Goal: Task Accomplishment & Management: Use online tool/utility

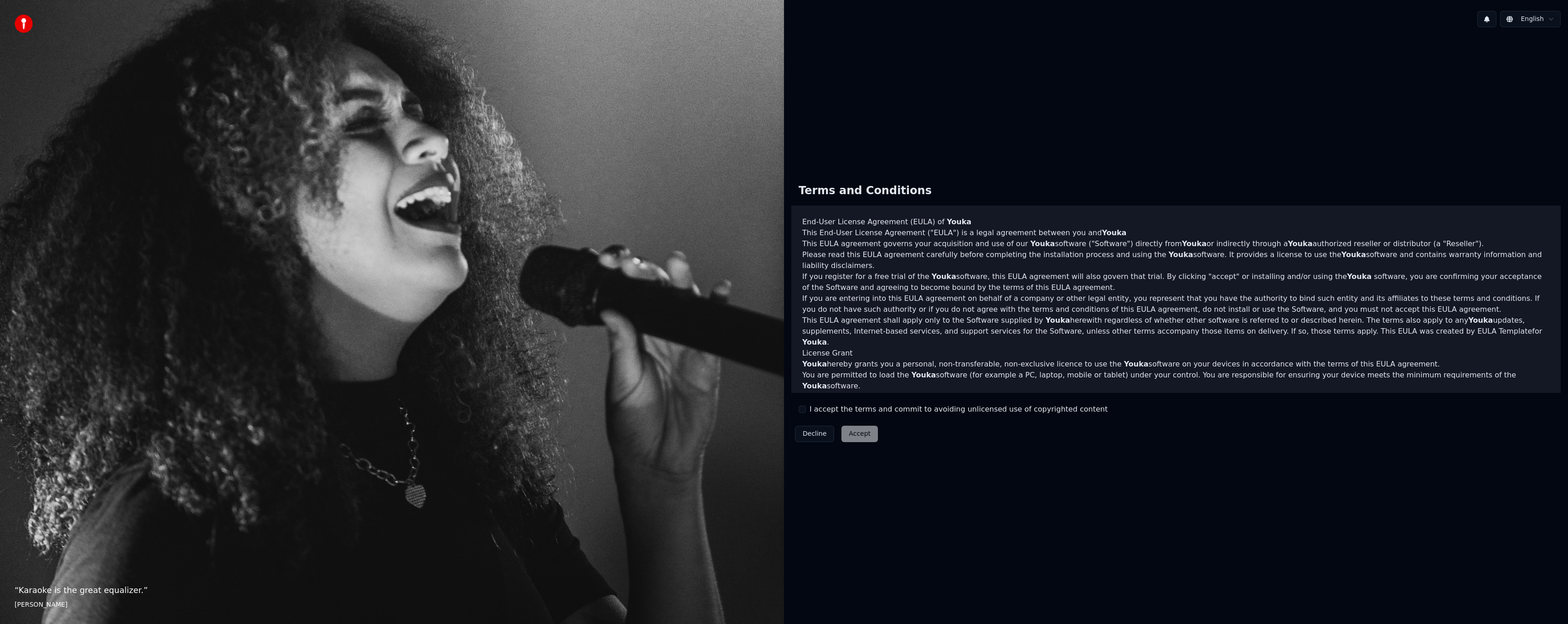
click at [803, 409] on button "I accept the terms and commit to avoiding unlicensed use of copyrighted content" at bounding box center [802, 409] width 7 height 7
click at [850, 429] on button "Accept" at bounding box center [859, 433] width 37 height 16
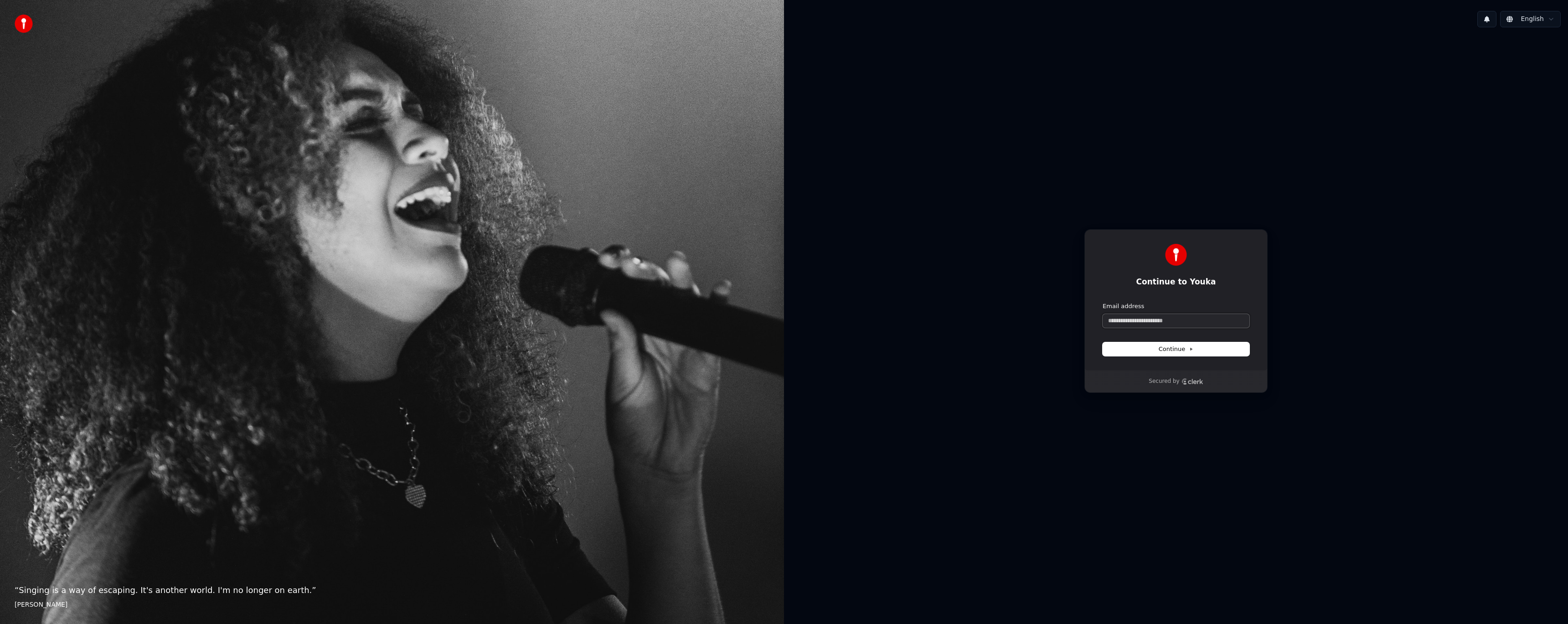
click at [1128, 321] on input "Email address" at bounding box center [1175, 321] width 147 height 13
click at [1183, 347] on span "Continue" at bounding box center [1176, 349] width 35 height 8
type input "**********"
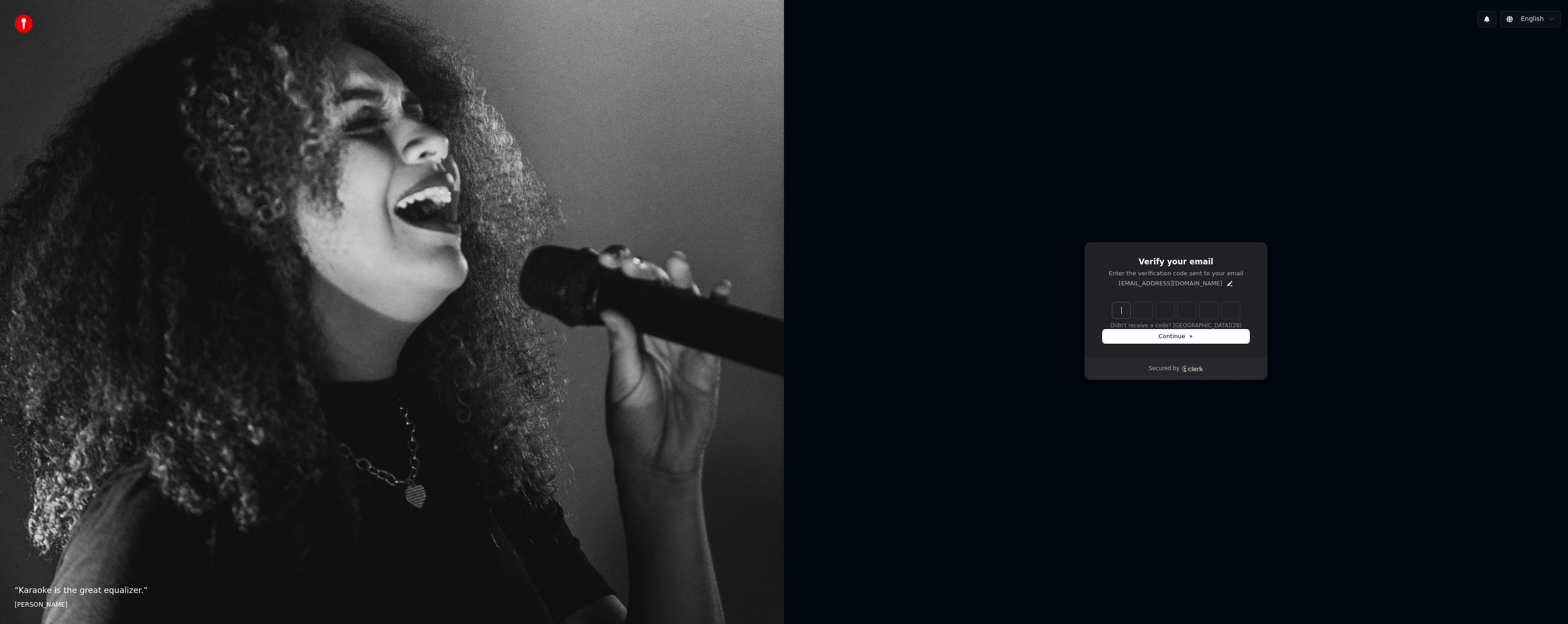
click at [1124, 307] on input "Enter verification code" at bounding box center [1185, 310] width 146 height 16
type input "******"
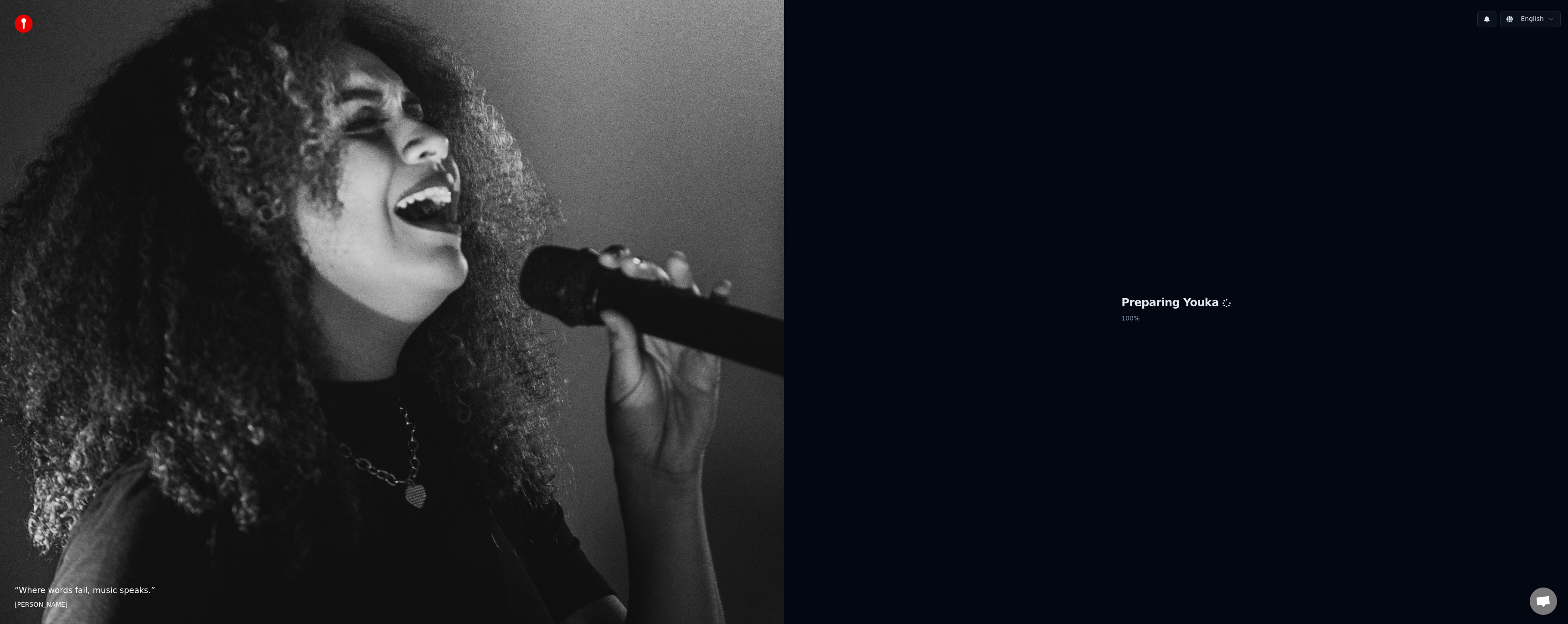
click at [1077, 69] on div "Preparing Youka 100 %" at bounding box center [1176, 311] width 784 height 553
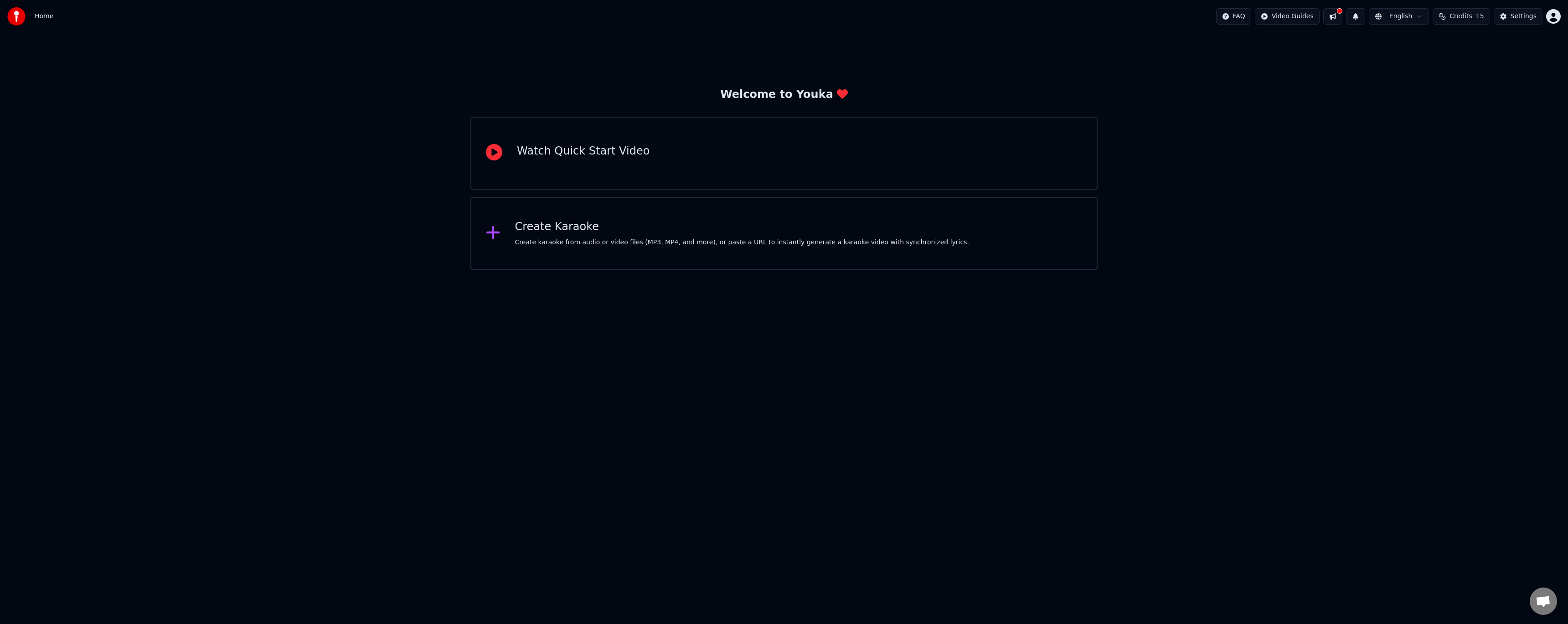
click at [663, 72] on div "Welcome to Youka Watch Quick Start Video Create Karaoke Create karaoke from aud…" at bounding box center [784, 151] width 1568 height 237
click at [679, 235] on div "Create Karaoke Create karaoke from audio or video files (MP3, MP4, and more), o…" at bounding box center [742, 233] width 454 height 27
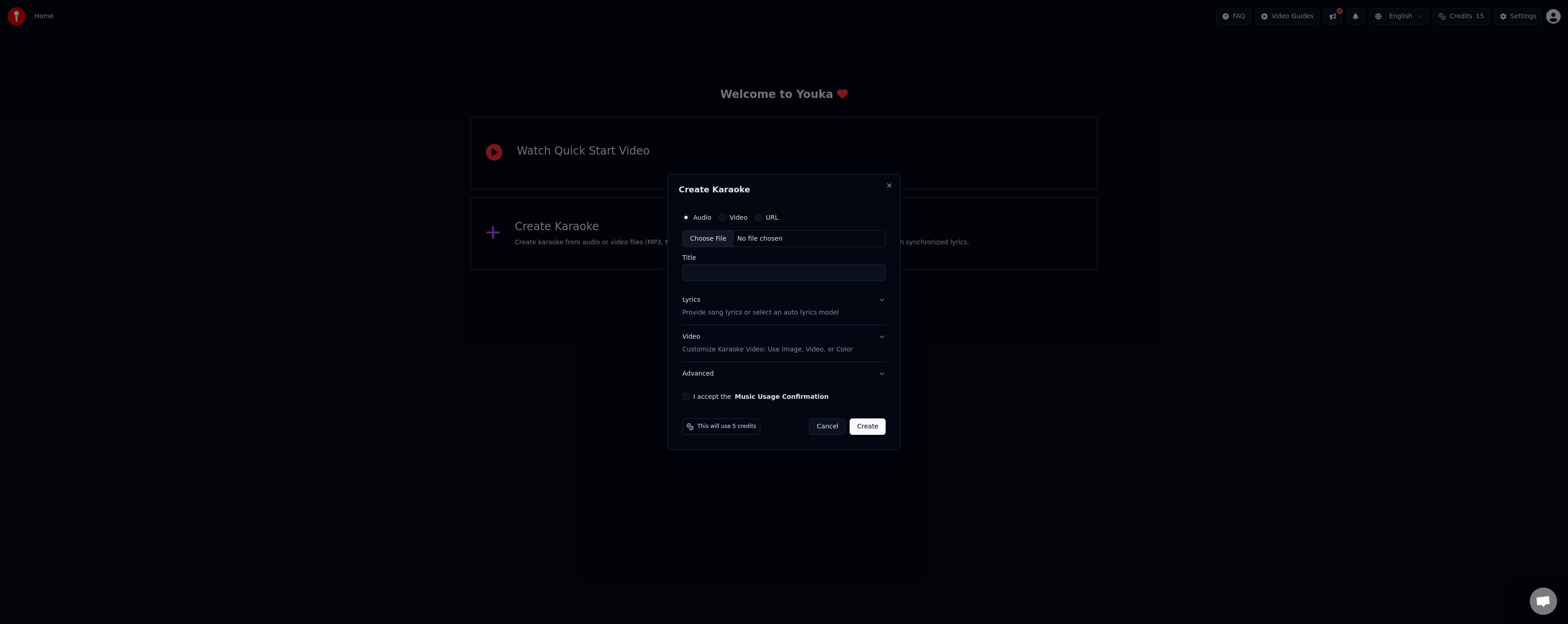
click at [707, 239] on div "Choose File" at bounding box center [709, 239] width 51 height 16
type input "**********"
click at [686, 398] on button "I accept the Music Usage Confirmation" at bounding box center [684, 396] width 7 height 7
click at [754, 375] on button "Advanced" at bounding box center [784, 374] width 207 height 24
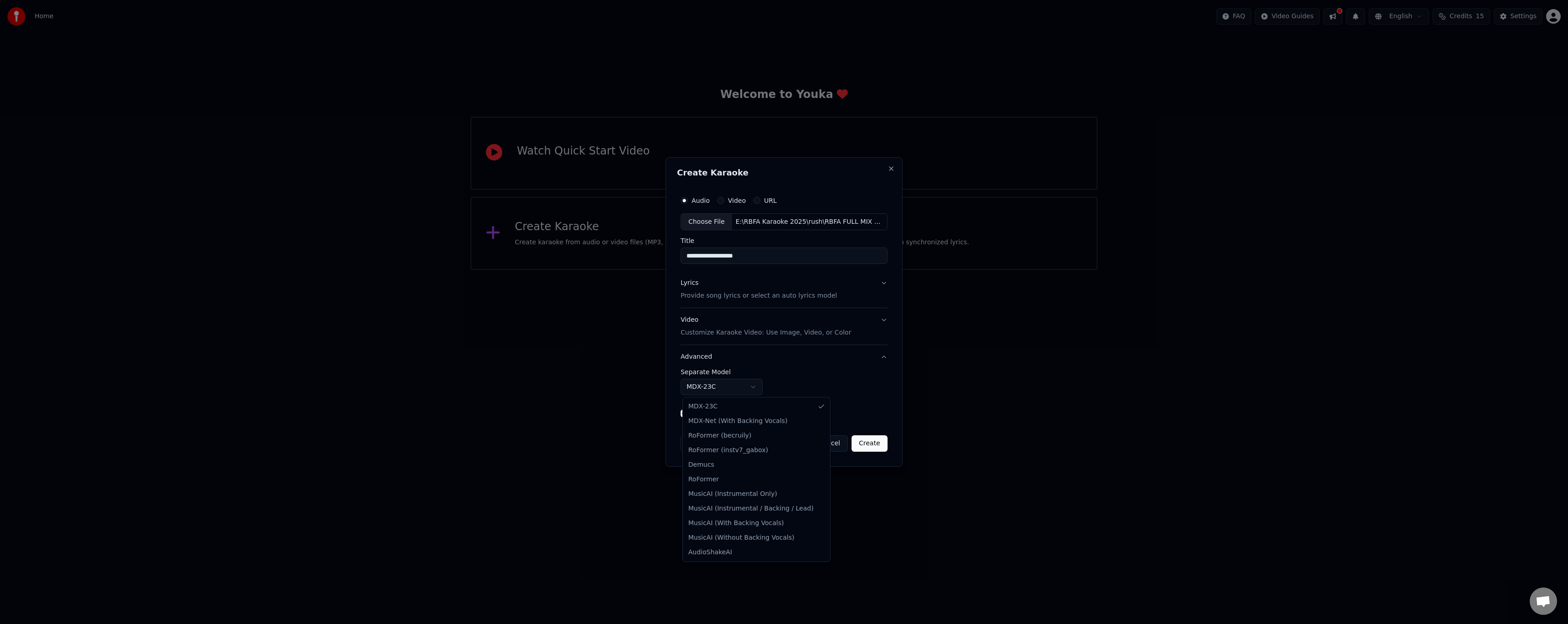
click at [753, 270] on body "**********" at bounding box center [784, 135] width 1568 height 270
click at [745, 270] on body "**********" at bounding box center [784, 135] width 1568 height 270
click at [783, 270] on body "**********" at bounding box center [784, 135] width 1568 height 270
click at [764, 293] on p "Provide song lyrics or select an auto lyrics model" at bounding box center [758, 296] width 156 height 9
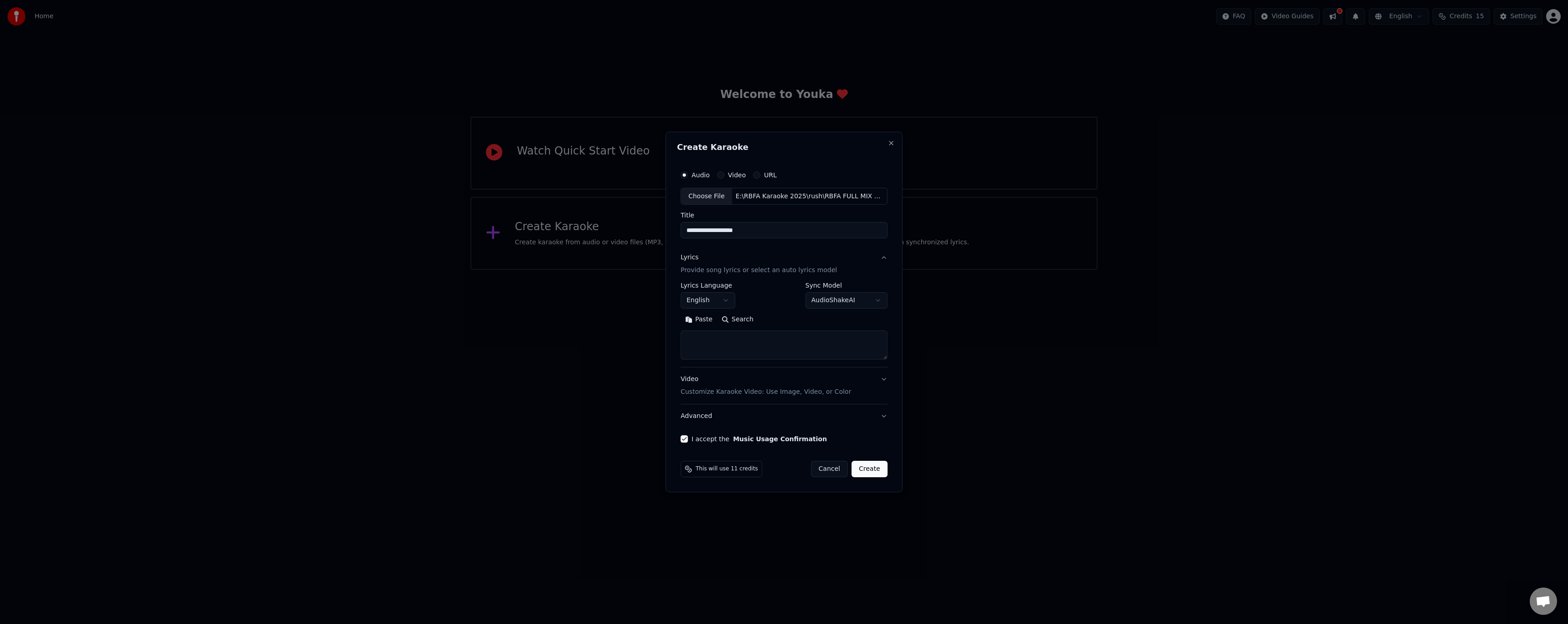
click at [699, 321] on button "Paste" at bounding box center [699, 320] width 37 height 15
click at [757, 383] on div "Video Customize Karaoke Video: Use Image, Video, or Color" at bounding box center [766, 386] width 170 height 22
type textarea "**********"
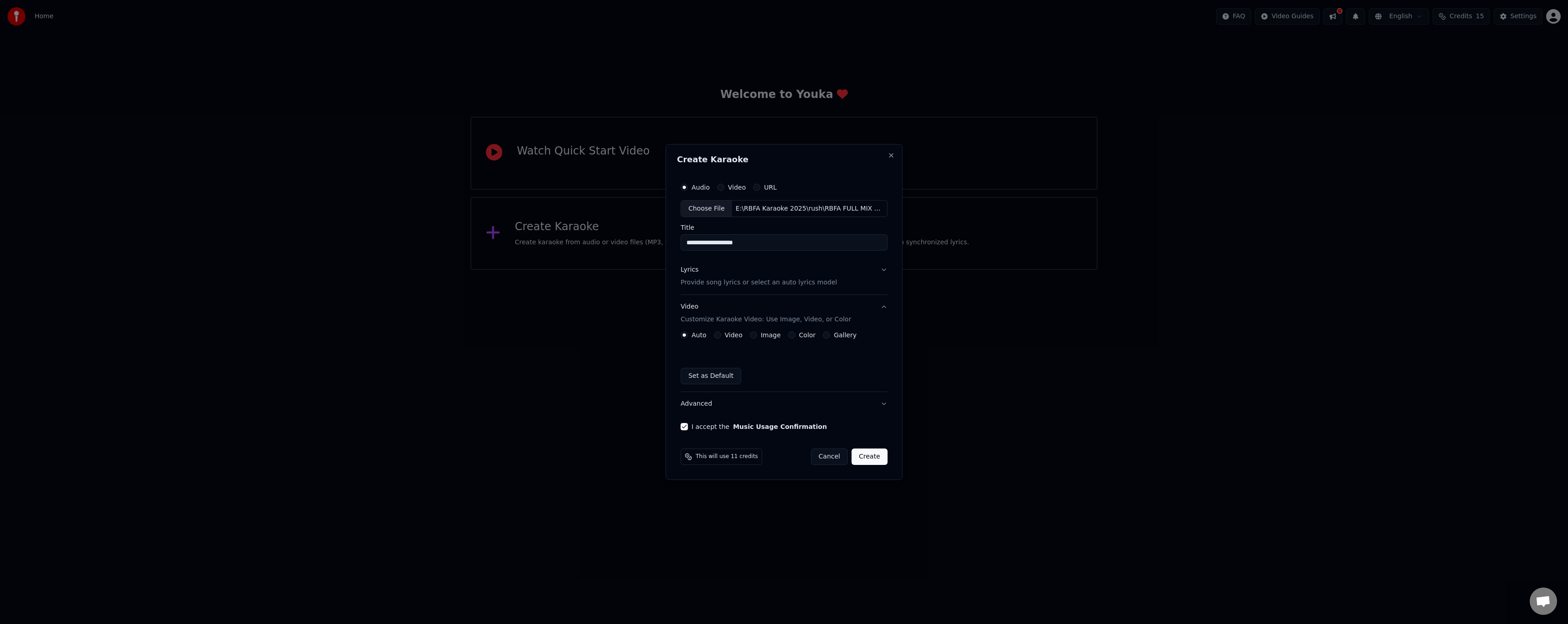
click at [870, 459] on button "Create" at bounding box center [869, 457] width 36 height 16
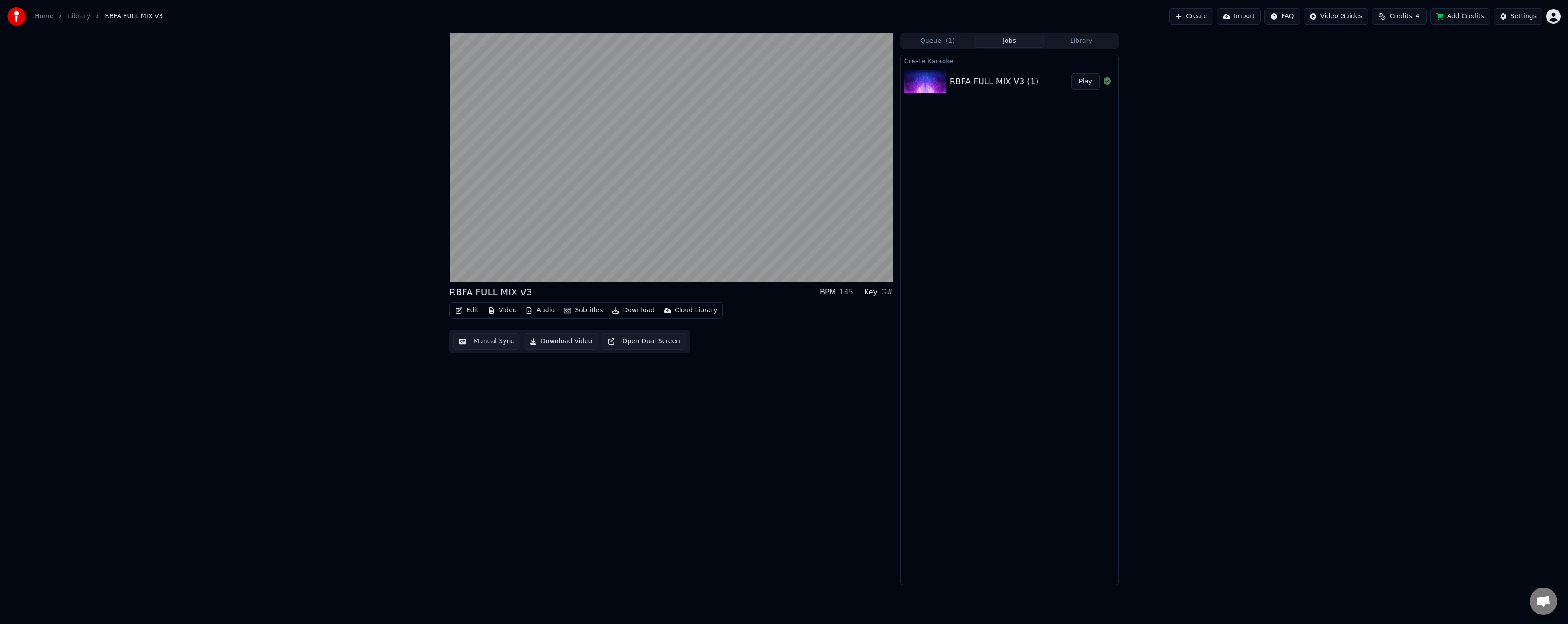
click at [545, 310] on button "Audio" at bounding box center [540, 310] width 37 height 13
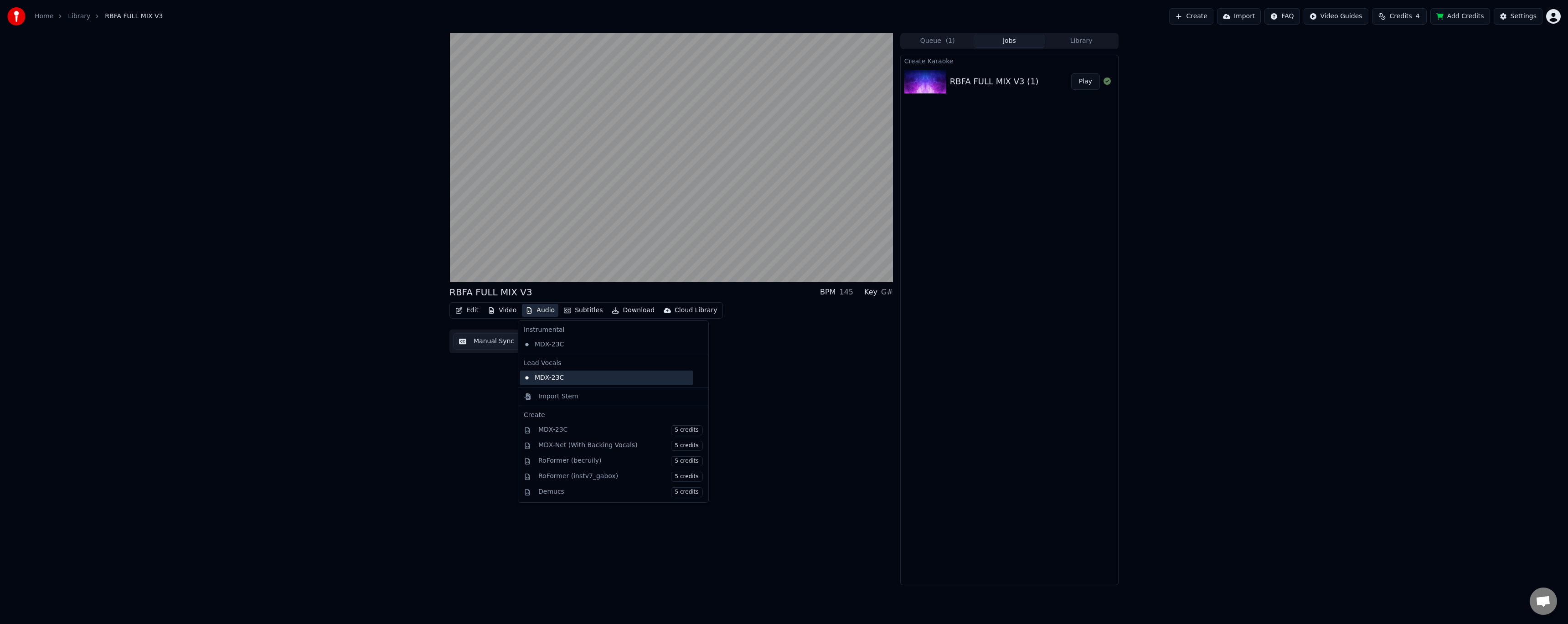
click at [561, 377] on div "MDX-23C" at bounding box center [606, 378] width 173 height 15
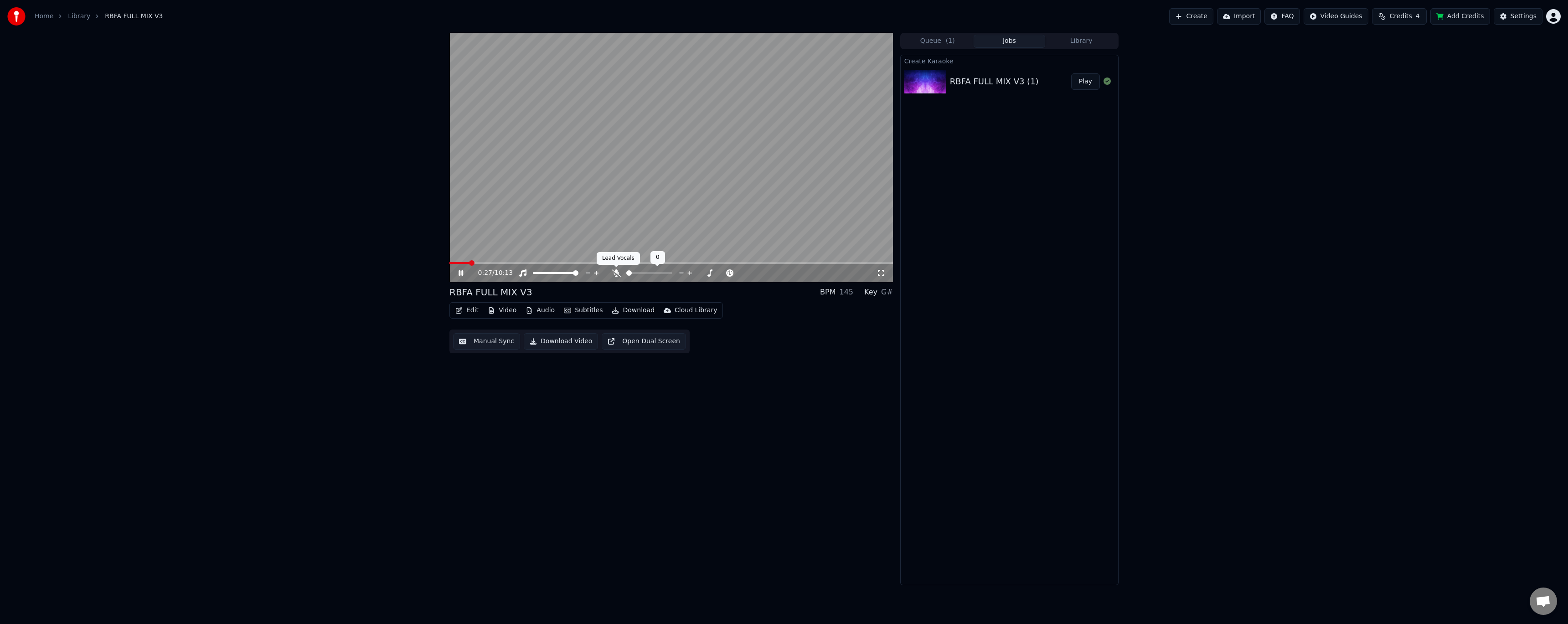
click at [615, 275] on icon at bounding box center [616, 273] width 9 height 7
click at [507, 310] on button "Video" at bounding box center [502, 310] width 36 height 13
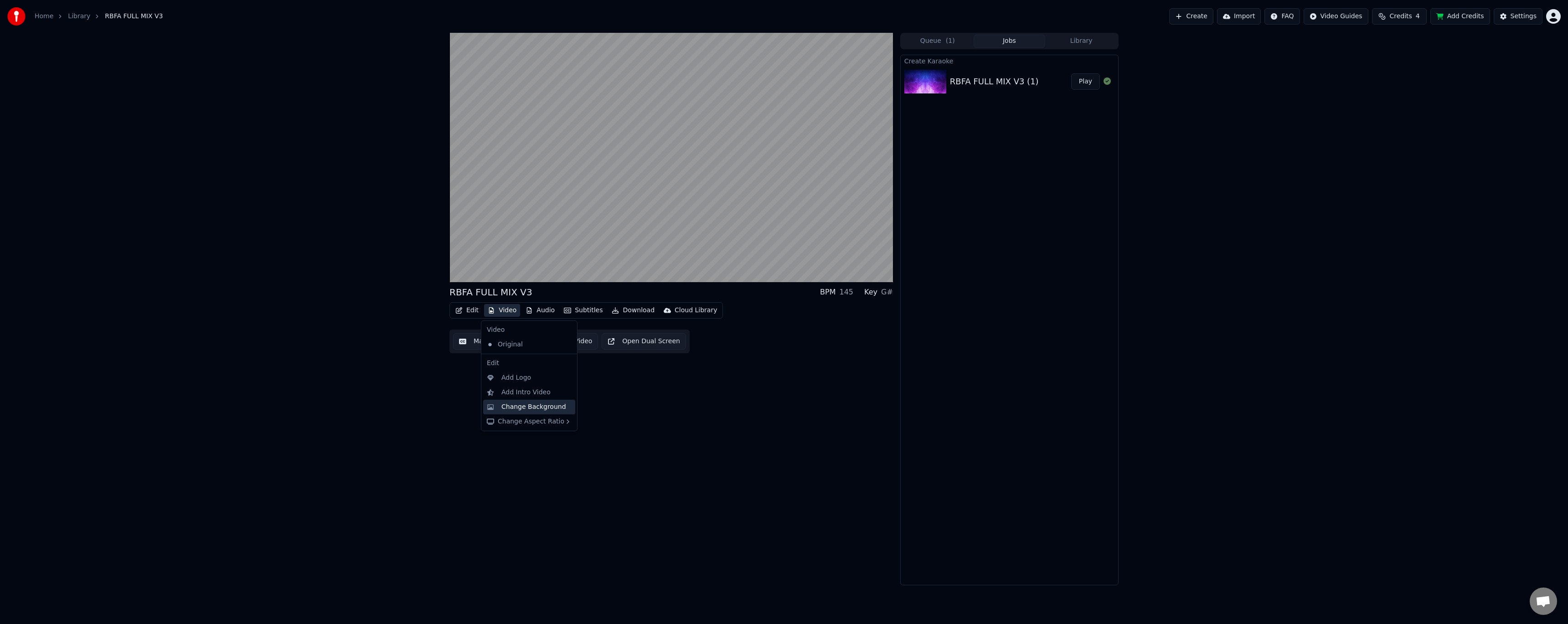
click at [545, 409] on div "Change Background" at bounding box center [534, 407] width 65 height 9
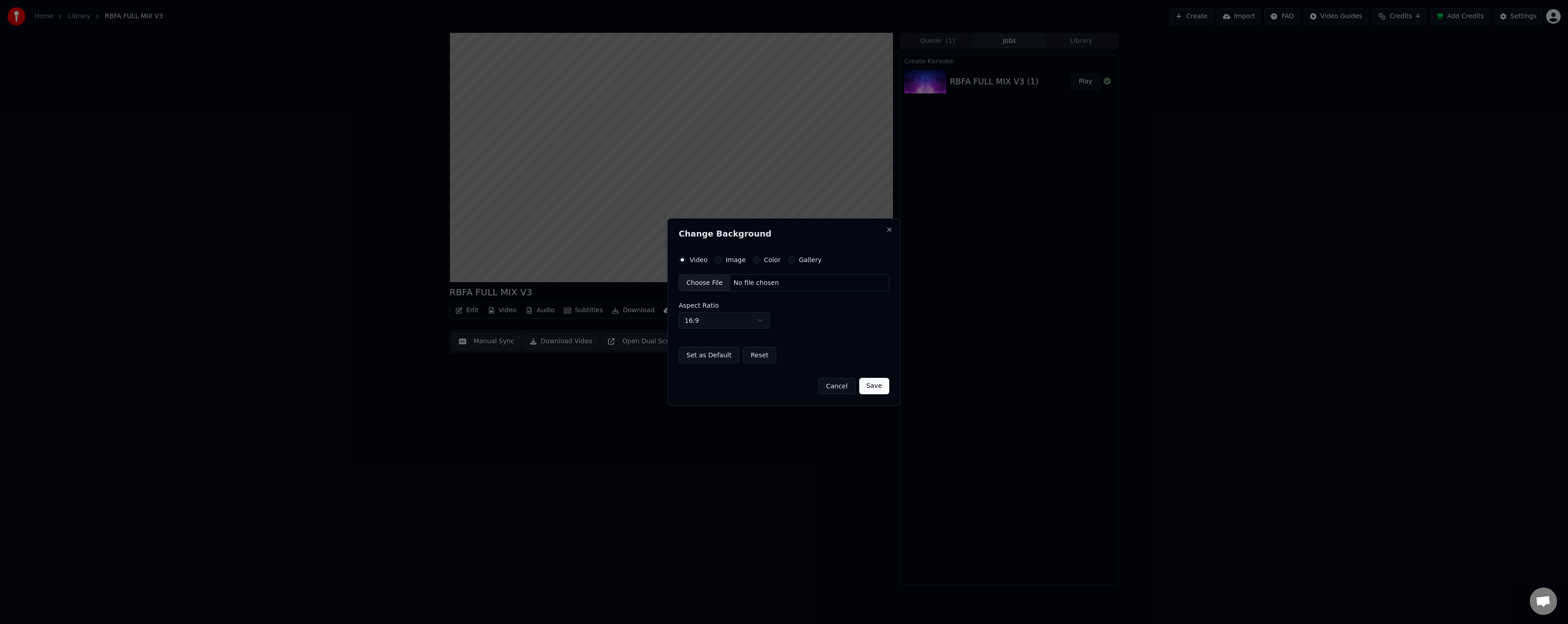
click at [729, 261] on label "Image" at bounding box center [735, 260] width 20 height 6
click at [722, 261] on button "Image" at bounding box center [718, 260] width 7 height 7
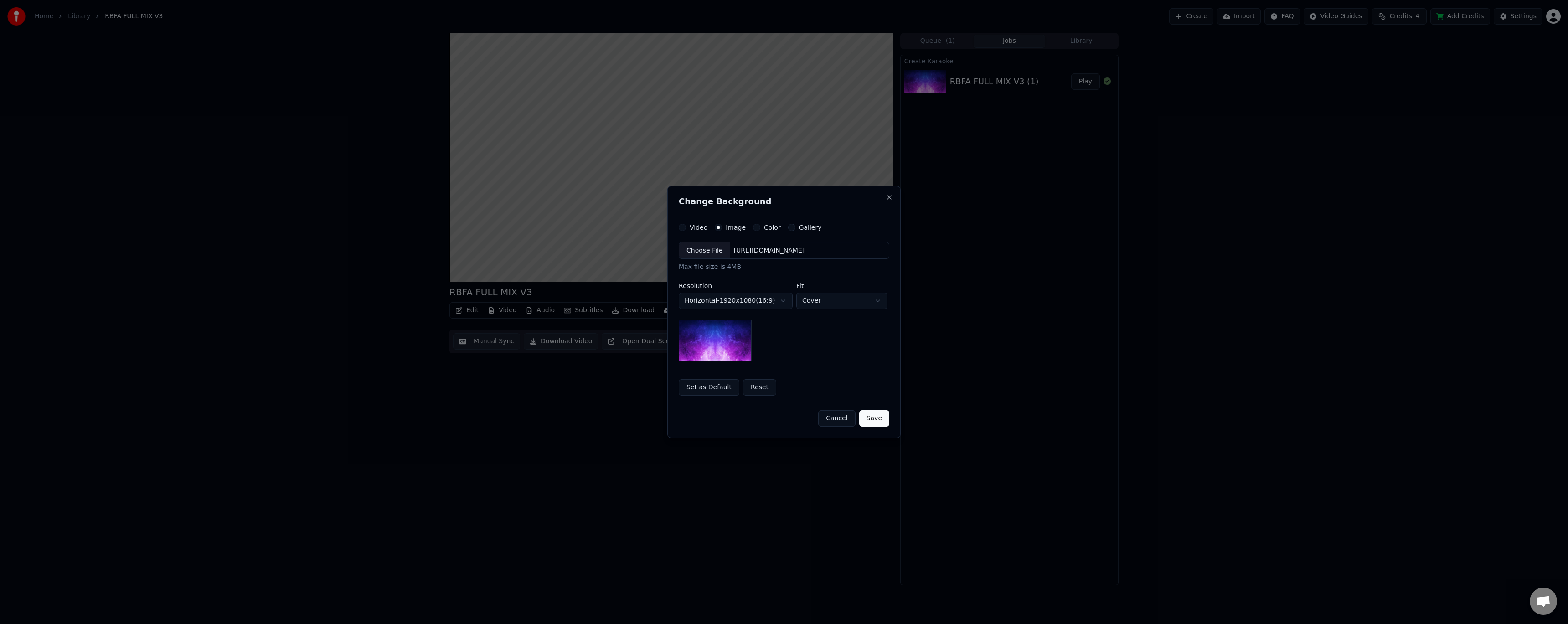
click at [771, 229] on label "Color" at bounding box center [772, 227] width 17 height 6
click at [760, 229] on button "Color" at bounding box center [757, 228] width 7 height 7
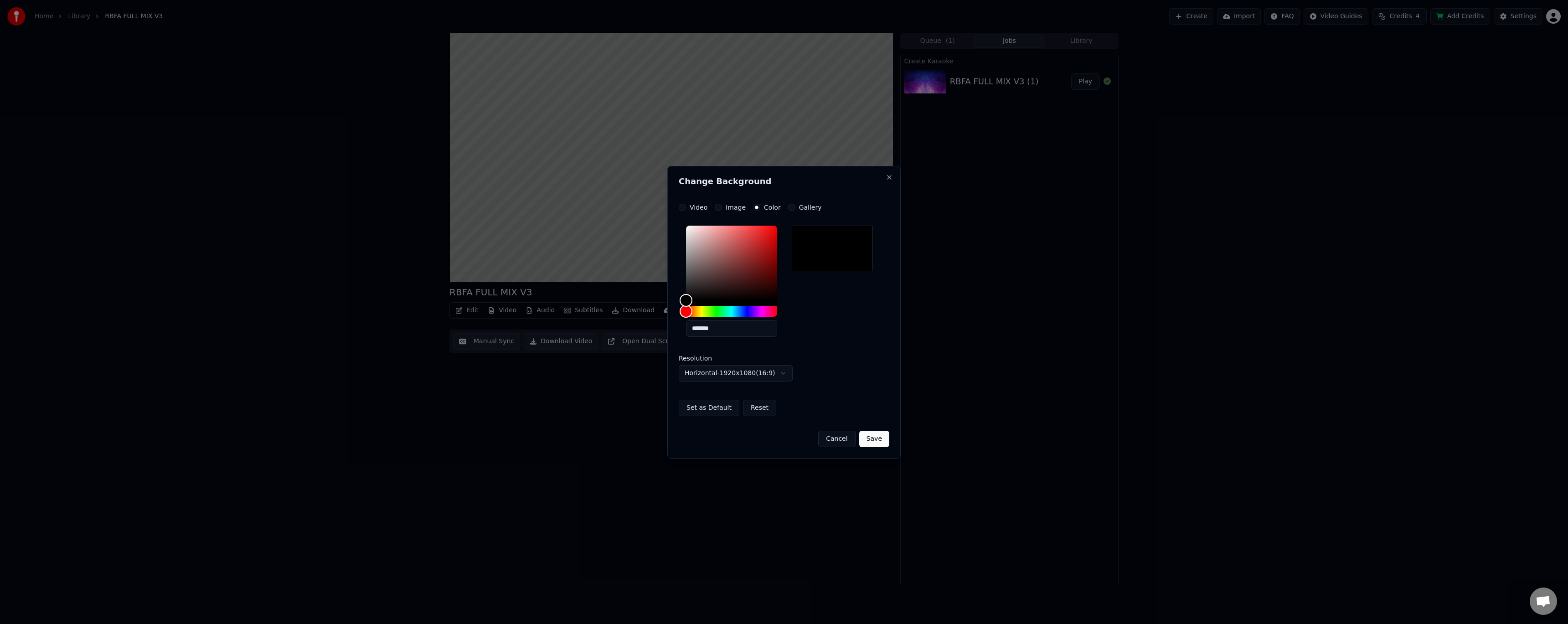
click at [808, 207] on label "Gallery" at bounding box center [810, 207] width 23 height 6
click at [796, 207] on button "Gallery" at bounding box center [792, 208] width 7 height 7
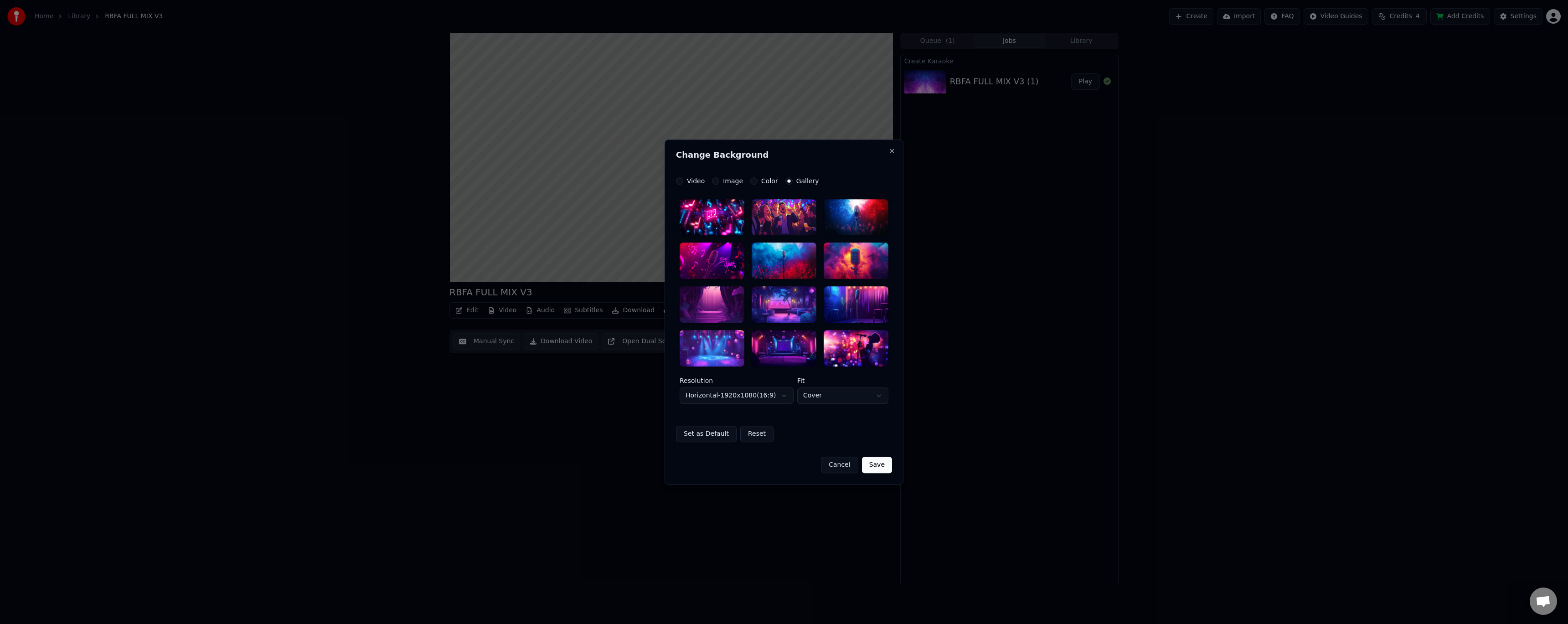
click at [767, 179] on label "Color" at bounding box center [770, 181] width 17 height 6
click at [758, 179] on button "Color" at bounding box center [754, 181] width 7 height 7
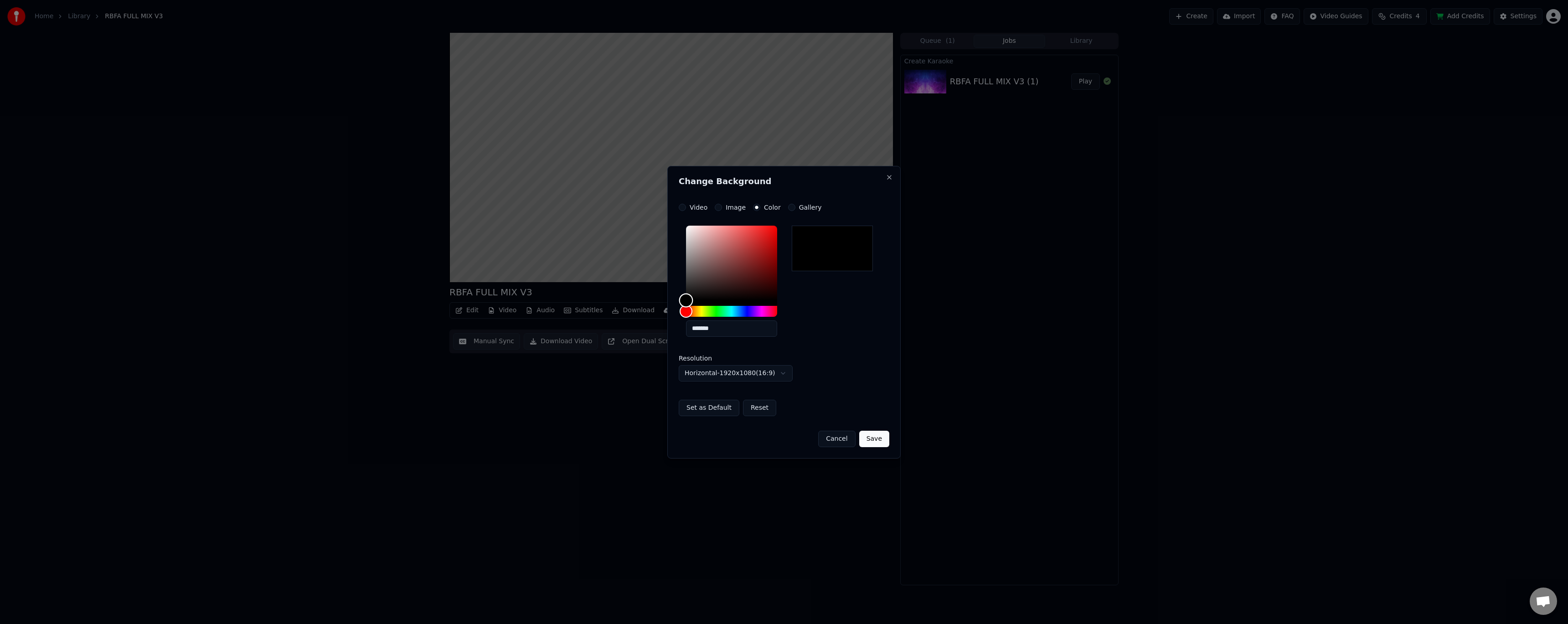
type input "*******"
drag, startPoint x: 688, startPoint y: 300, endPoint x: 665, endPoint y: 315, distance: 27.5
click at [665, 315] on body "**********" at bounding box center [784, 312] width 1568 height 624
click at [880, 439] on button "Save" at bounding box center [874, 439] width 30 height 16
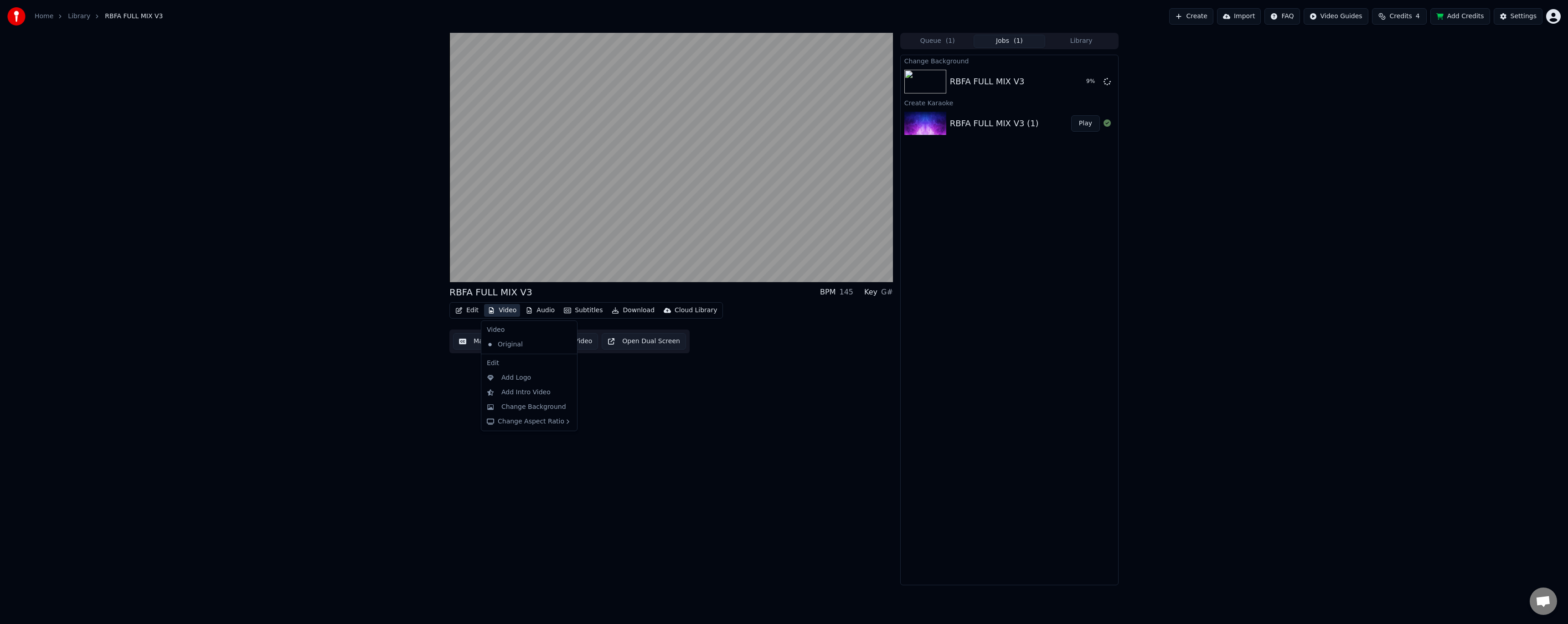
click at [500, 309] on button "Video" at bounding box center [502, 310] width 36 height 13
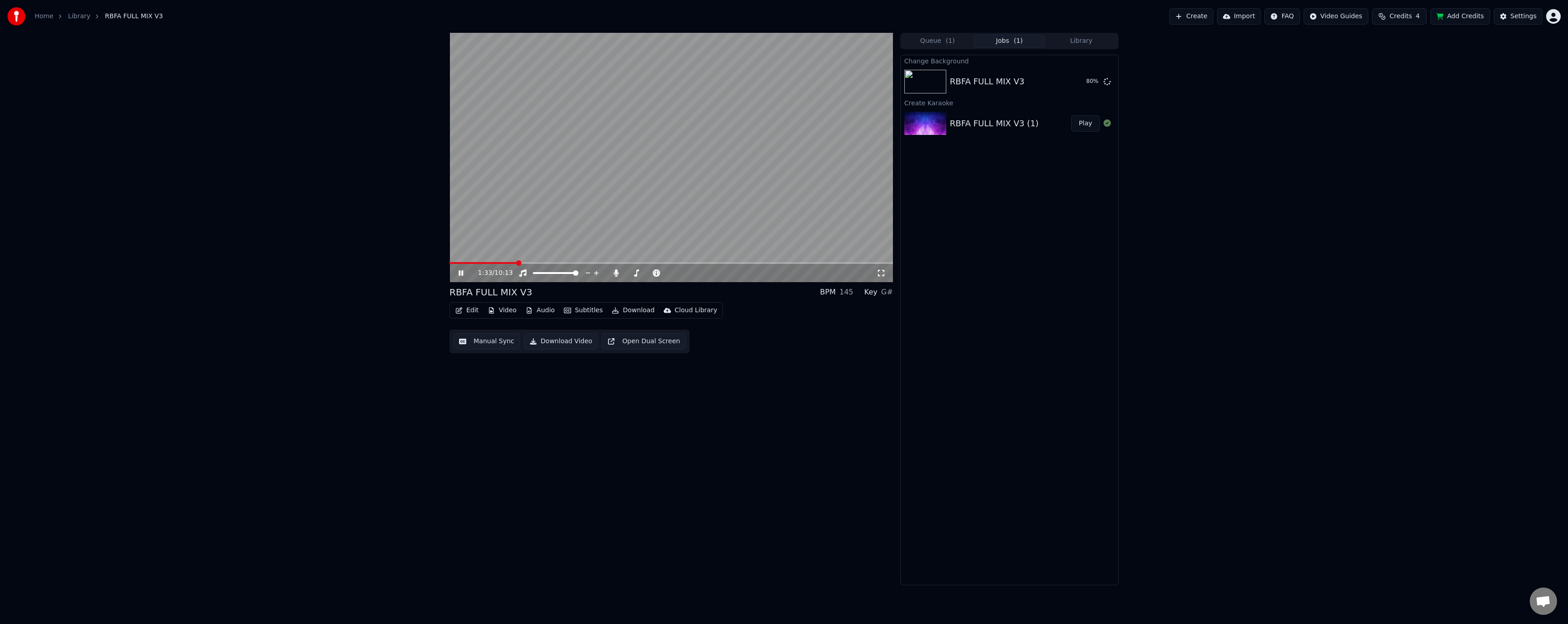
click at [461, 273] on icon at bounding box center [467, 273] width 21 height 7
click at [586, 307] on button "Subtitles" at bounding box center [583, 310] width 46 height 13
click at [465, 393] on div "1:33 / 10:13 RBFA FULL MIX V3 BPM 145 Key G# Edit Video Audio Subtitles Downloa…" at bounding box center [671, 309] width 444 height 553
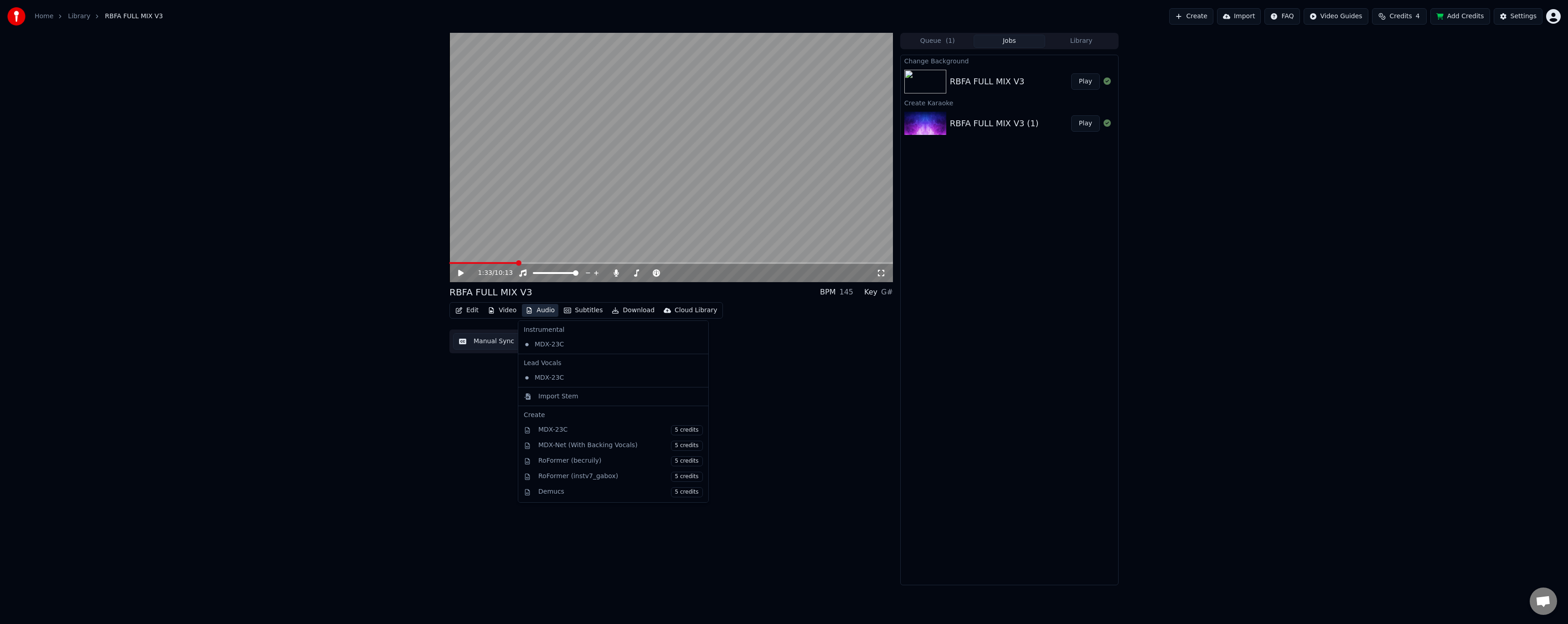
click at [541, 312] on button "Audio" at bounding box center [540, 310] width 37 height 13
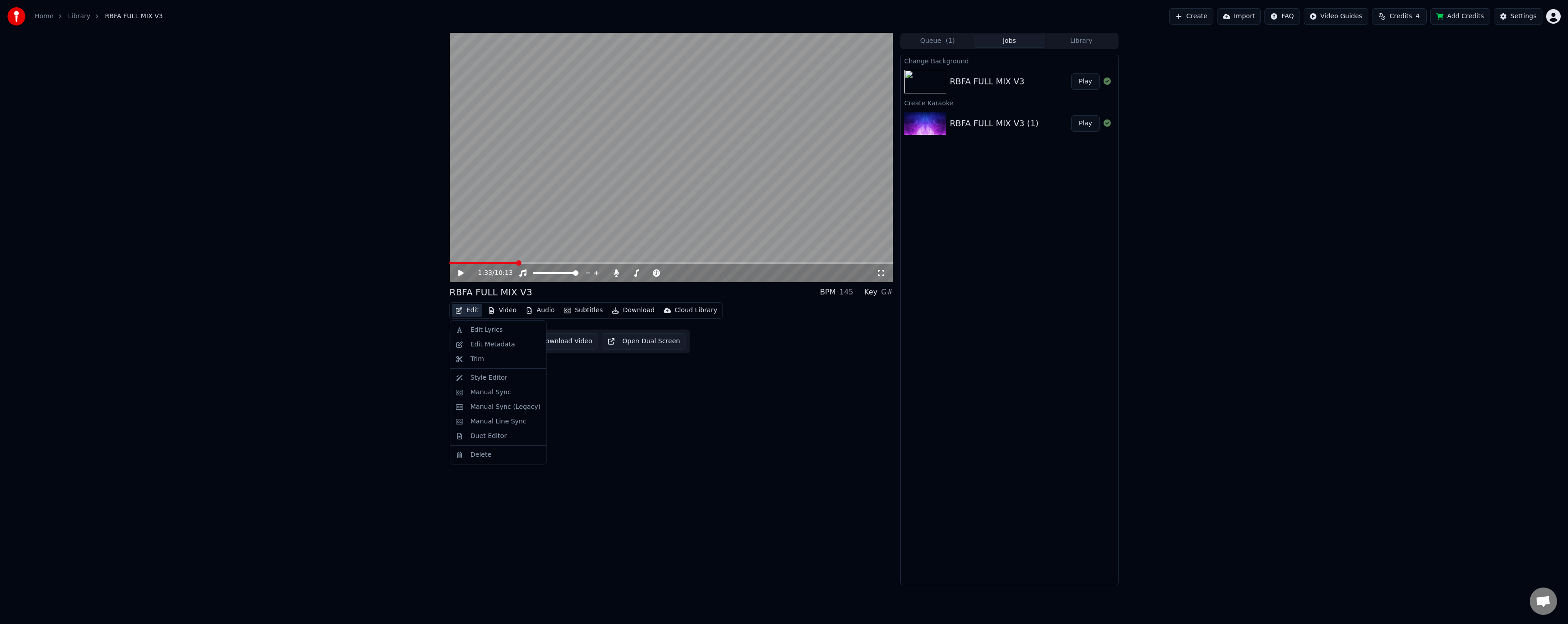
click at [469, 313] on button "Edit" at bounding box center [467, 310] width 30 height 13
click at [512, 377] on div "Style Editor" at bounding box center [505, 377] width 70 height 9
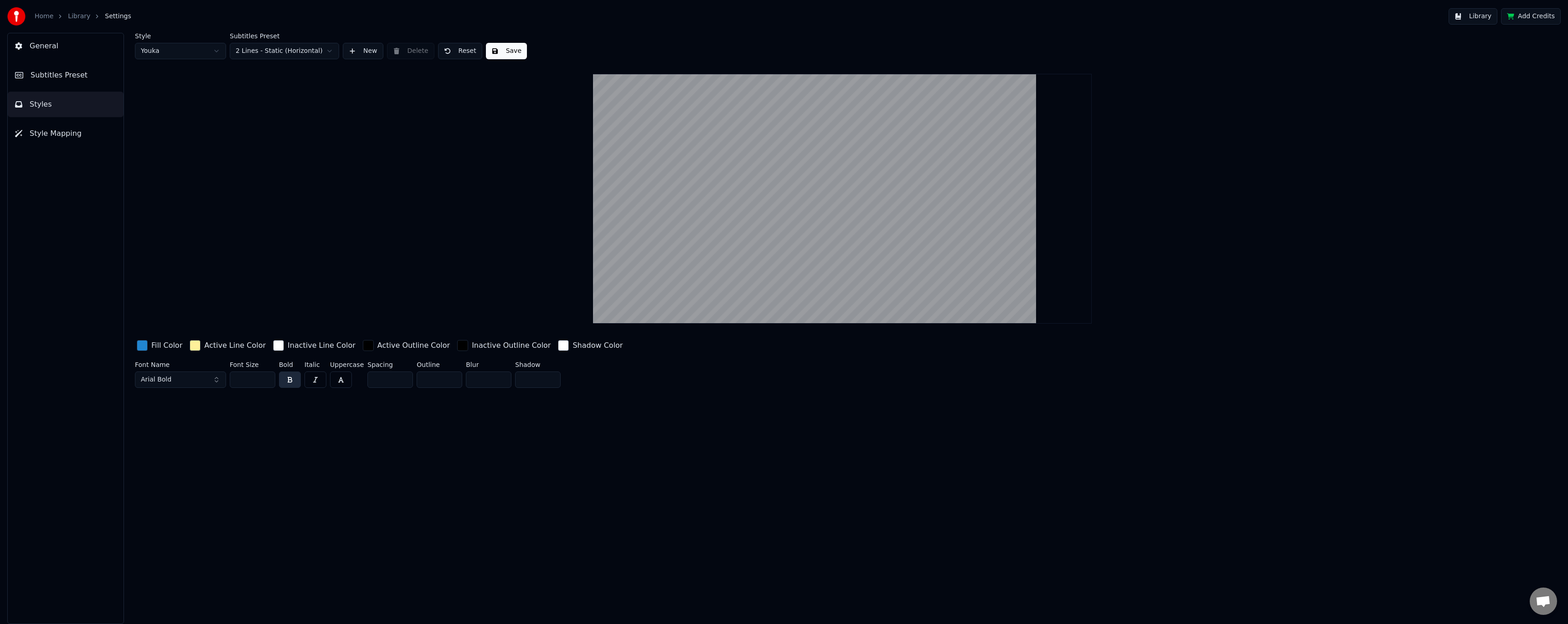
click at [73, 18] on link "Library" at bounding box center [79, 16] width 23 height 9
